Goal: Information Seeking & Learning: Understand process/instructions

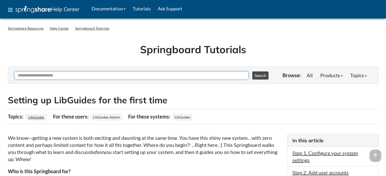
click at [118, 74] on input "Ask Another Question" at bounding box center [131, 76] width 234 height 8
type input "******"
click at [252, 72] on button "Search" at bounding box center [260, 76] width 16 height 8
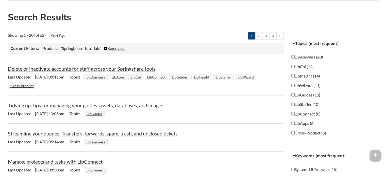
scroll to position [85, 0]
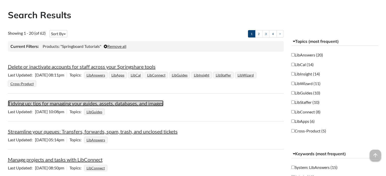
click at [117, 102] on link "Tidying up: tips for managing your guides, assets, databases, and images" at bounding box center [86, 104] width 156 height 6
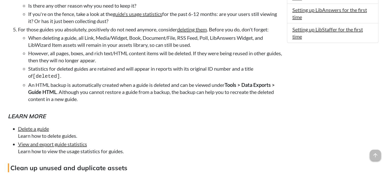
scroll to position [383, 0]
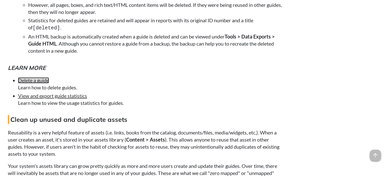
click at [41, 82] on link "Delete a guide" at bounding box center [33, 80] width 31 height 6
